Goal: Task Accomplishment & Management: Manage account settings

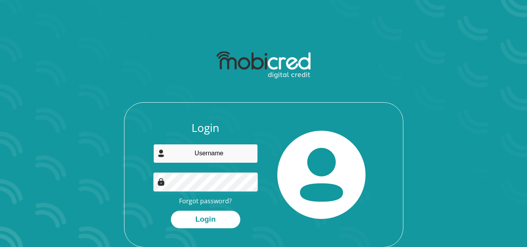
click at [215, 153] on input "email" at bounding box center [205, 153] width 105 height 19
click at [171, 211] on button "Login" at bounding box center [205, 220] width 69 height 18
type input "singh.ajith@gmail.com"
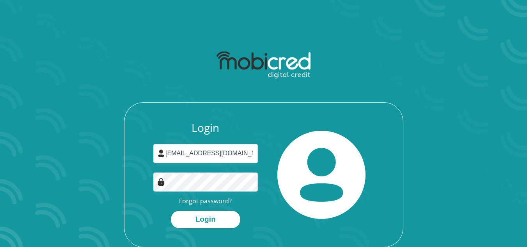
click at [458, 215] on div "Login singh.ajith@gmail.com Forgot password? Login" at bounding box center [263, 147] width 419 height 201
click at [208, 222] on button "Login" at bounding box center [205, 220] width 69 height 18
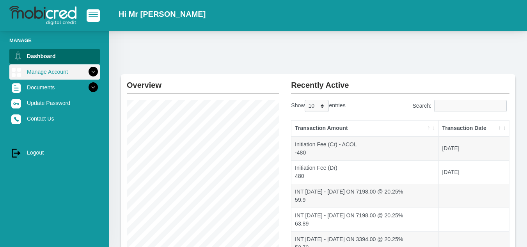
click at [56, 74] on link "Manage Account" at bounding box center [54, 71] width 91 height 15
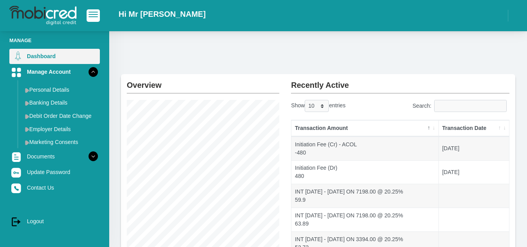
click at [57, 57] on link "Dashboard" at bounding box center [54, 56] width 91 height 15
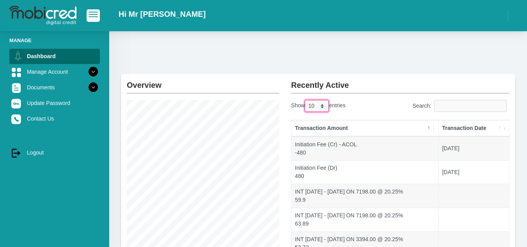
click at [323, 105] on select "10 25 50 100" at bounding box center [317, 106] width 24 height 12
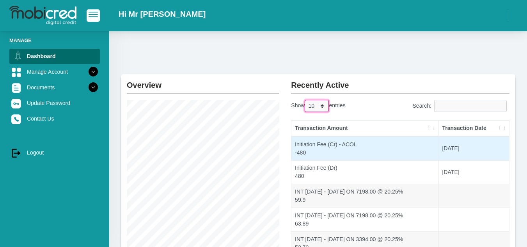
select select "100"
click at [305, 100] on select "10 25 50 100" at bounding box center [317, 106] width 24 height 12
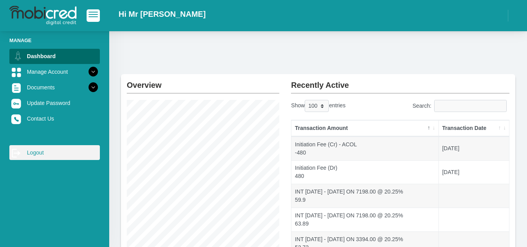
click at [41, 151] on link "log out Logout" at bounding box center [54, 152] width 91 height 15
